Goal: Information Seeking & Learning: Check status

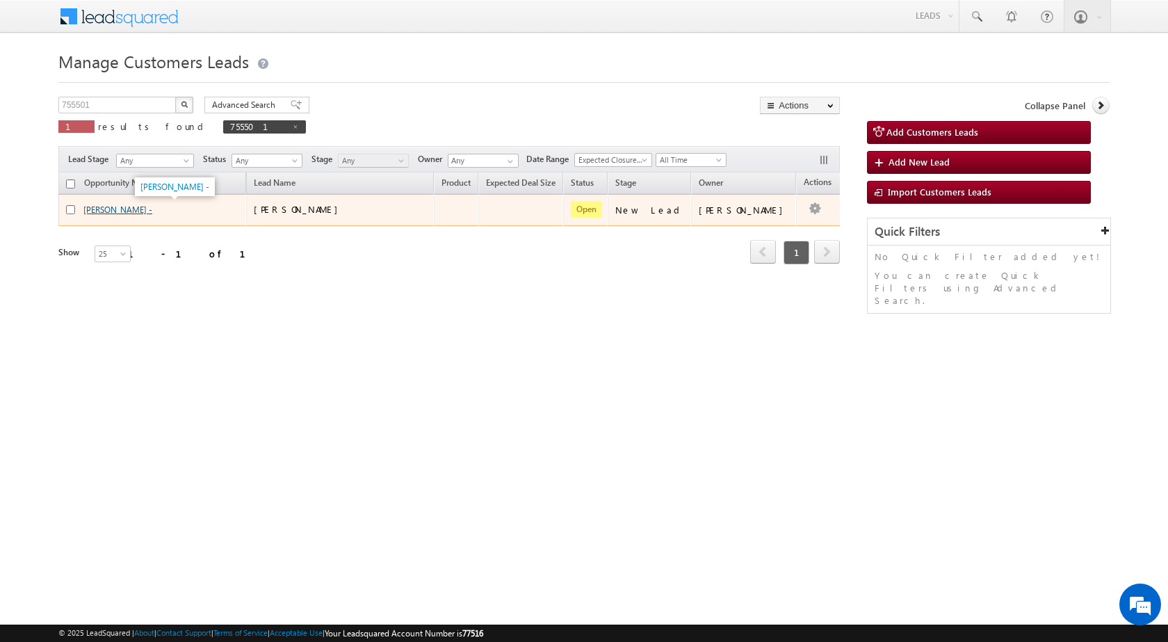
click at [95, 211] on link "[PERSON_NAME] -" at bounding box center [117, 209] width 69 height 10
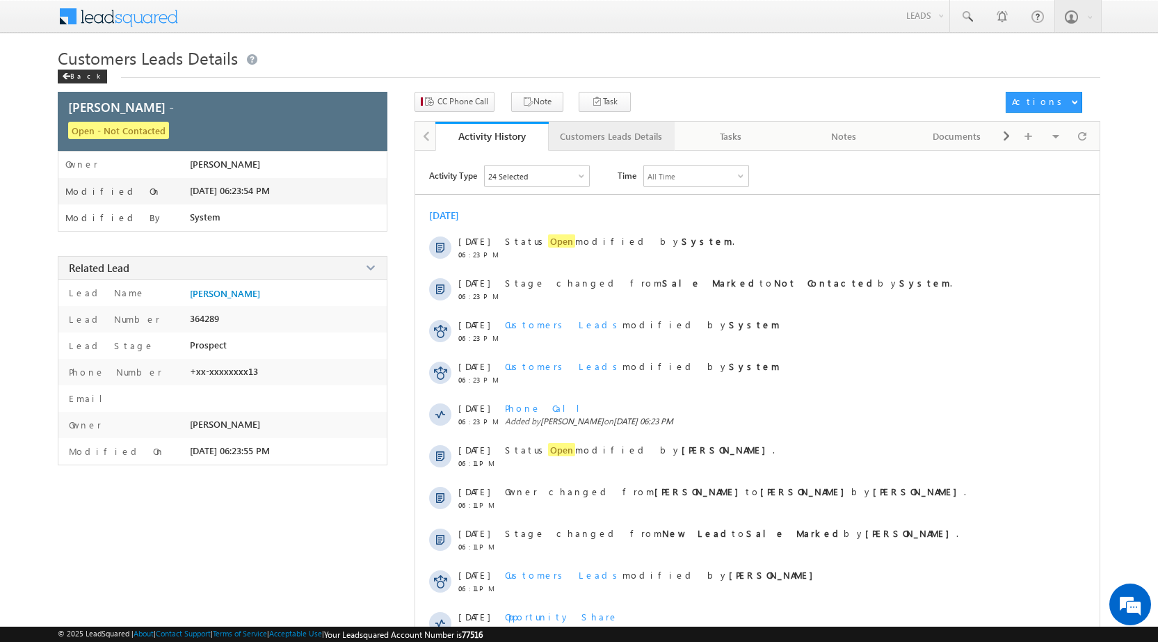
click at [606, 131] on div "Customers Leads Details" at bounding box center [611, 136] width 102 height 17
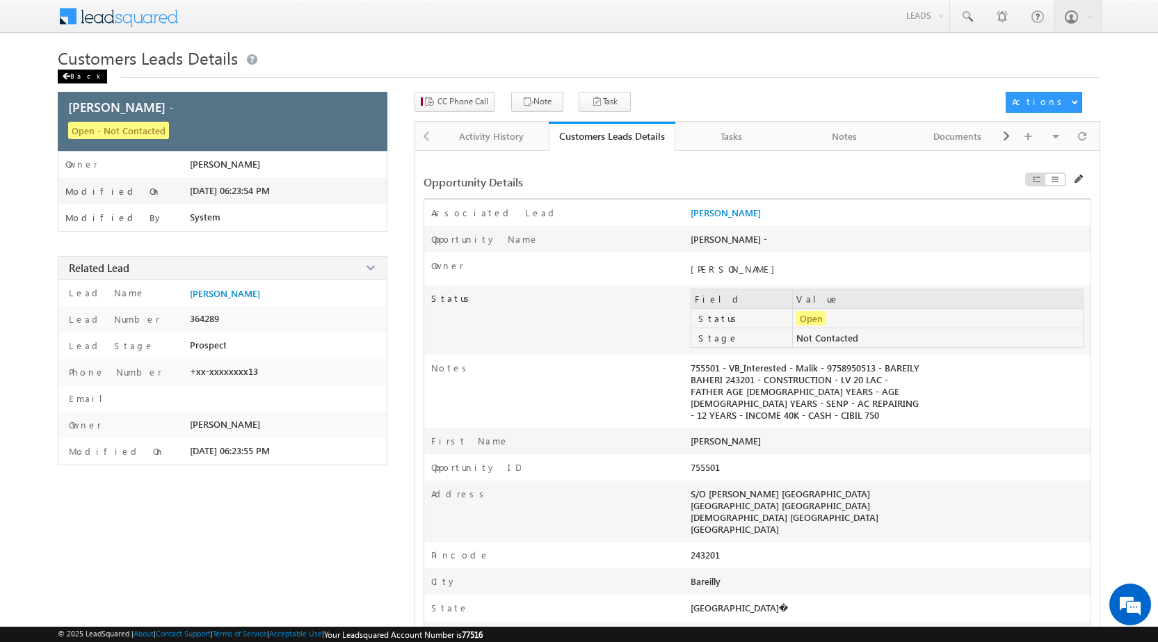
click at [72, 83] on div "Back" at bounding box center [82, 77] width 49 height 14
